Goal: Transaction & Acquisition: Book appointment/travel/reservation

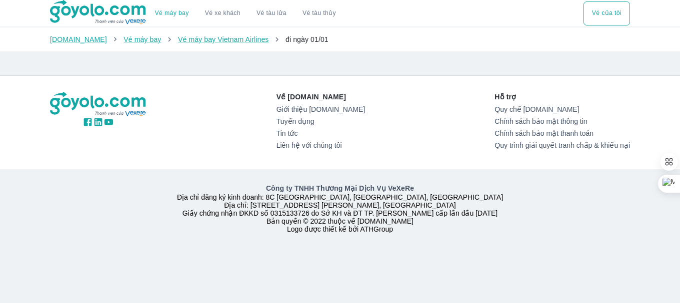
click at [599, 17] on button "Vé của tôi" at bounding box center [606, 13] width 46 height 24
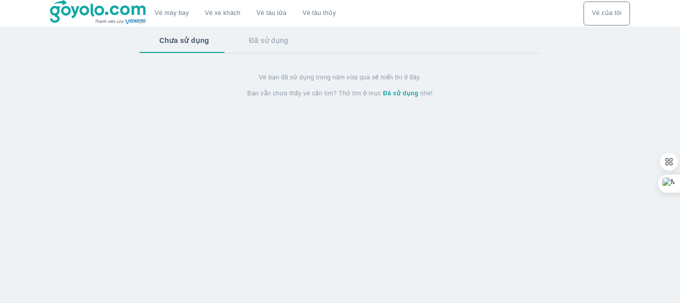
click at [247, 38] on button "Đã sử dụng" at bounding box center [268, 40] width 79 height 26
click at [176, 41] on button "Chưa sử dụng" at bounding box center [183, 40] width 88 height 26
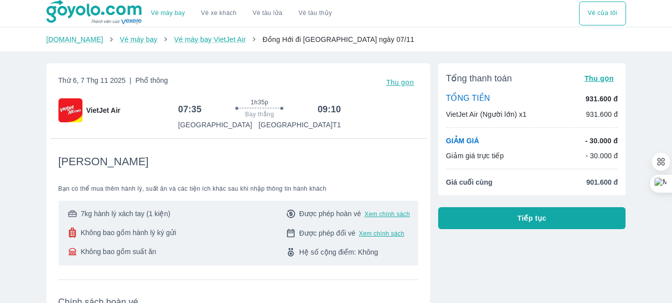
click at [317, 14] on button "Vé tàu thủy" at bounding box center [314, 13] width 49 height 24
